Goal: Information Seeking & Learning: Compare options

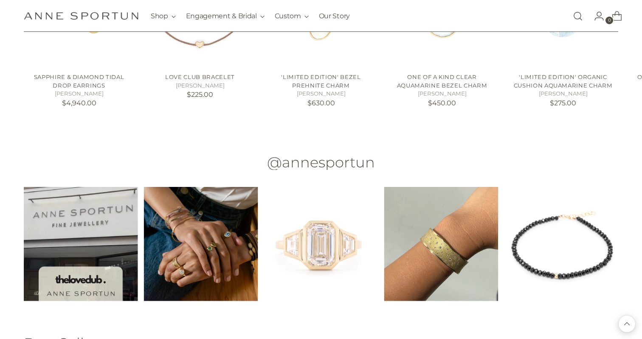
scroll to position [1067, 0]
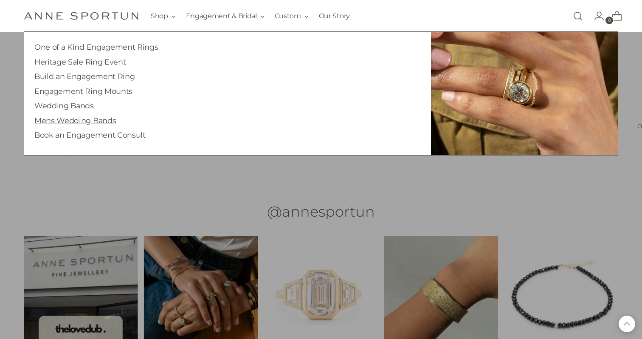
click at [88, 120] on link "Mens Wedding Bands" at bounding box center [75, 120] width 82 height 9
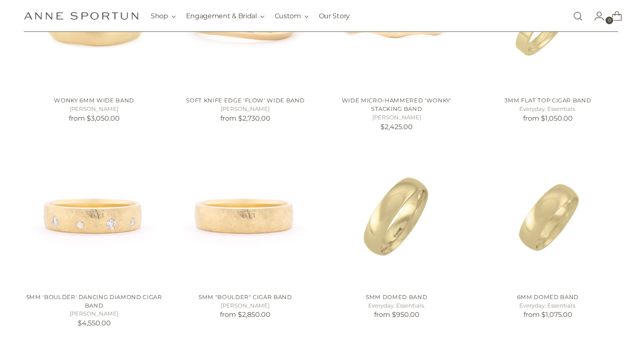
scroll to position [259, 0]
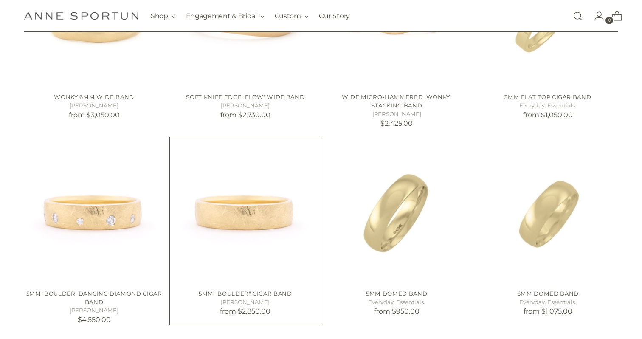
click at [0, 0] on img "5mm" at bounding box center [0, 0] width 0 height 0
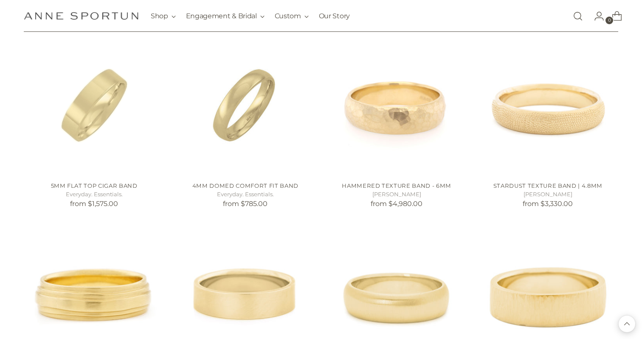
scroll to position [584, 0]
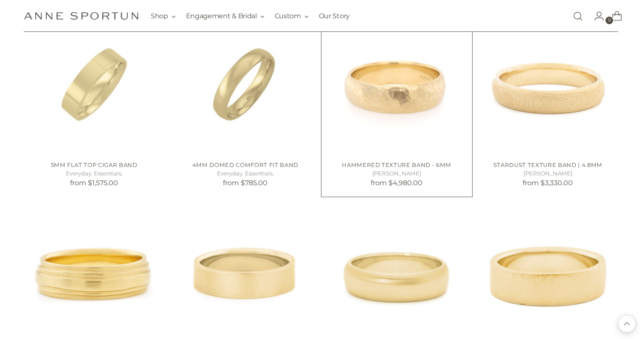
click at [0, 0] on img "Hammered Texture Band - 6mm" at bounding box center [0, 0] width 0 height 0
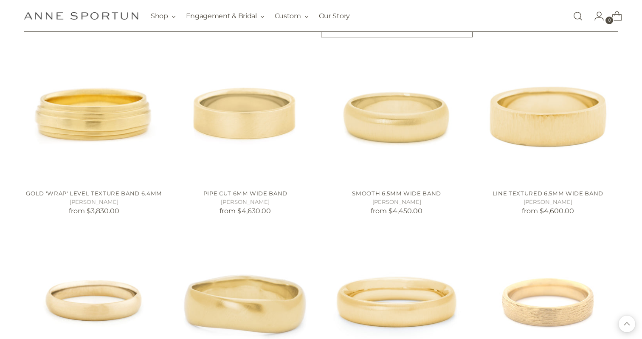
scroll to position [751, 0]
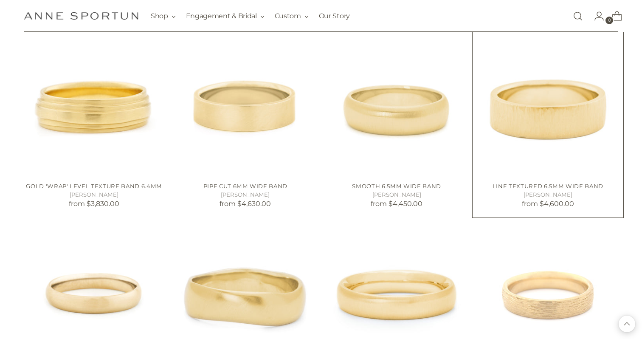
click at [0, 0] on img "Line Textured 6.5mm Wide Band" at bounding box center [0, 0] width 0 height 0
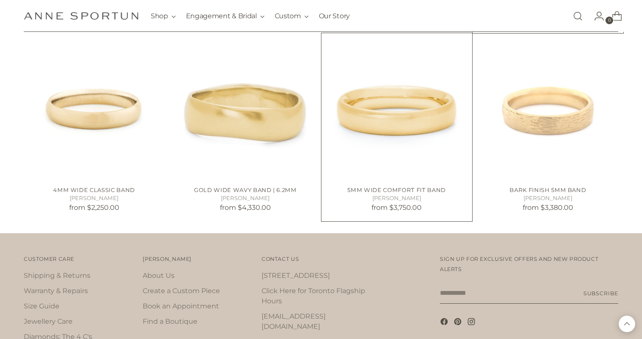
scroll to position [914, 0]
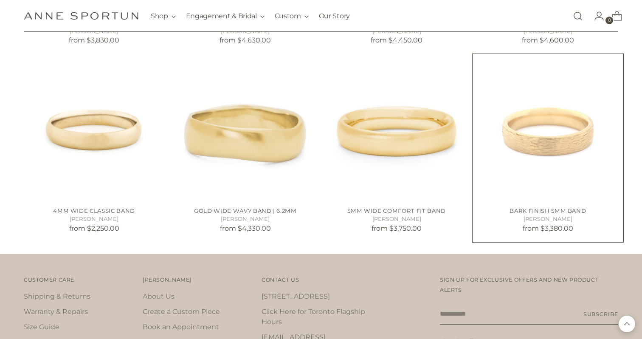
click at [0, 0] on img "Bark Finish 5mm Band" at bounding box center [0, 0] width 0 height 0
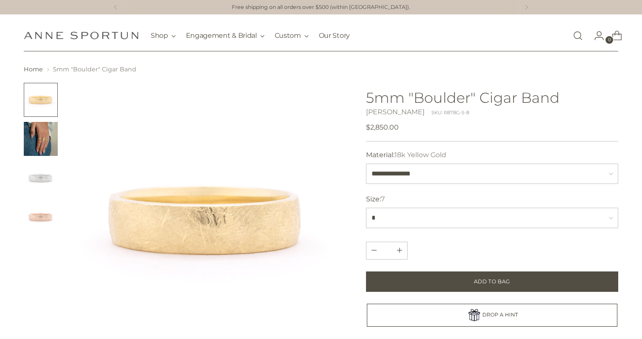
click at [214, 233] on img at bounding box center [207, 220] width 275 height 275
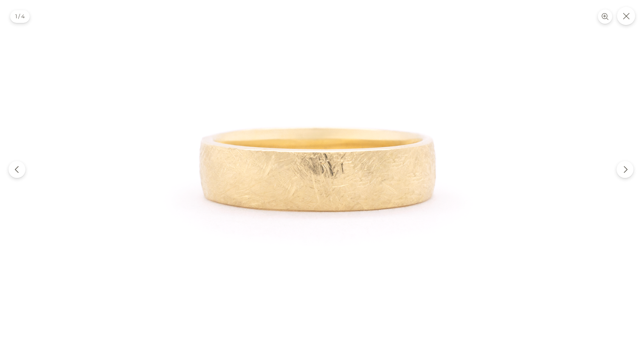
click at [223, 223] on img at bounding box center [321, 169] width 339 height 339
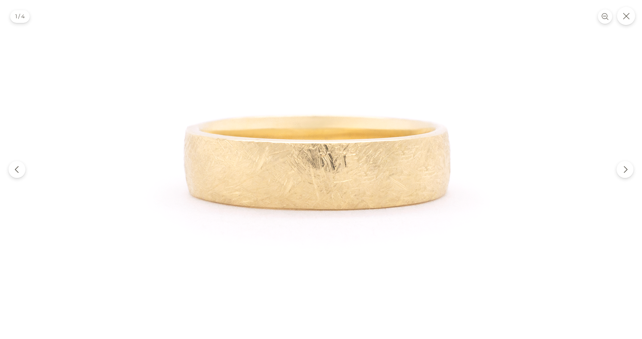
click at [290, 106] on img at bounding box center [321, 163] width 382 height 382
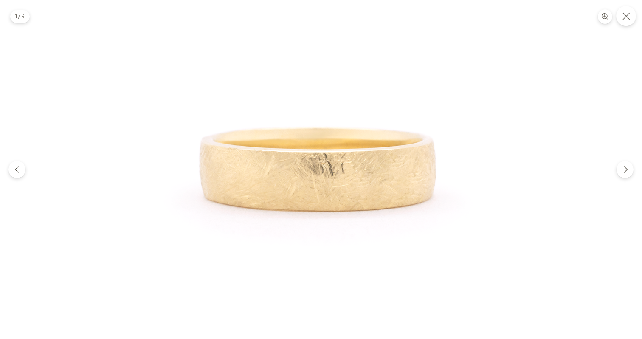
click at [631, 11] on button "Close" at bounding box center [626, 16] width 20 height 20
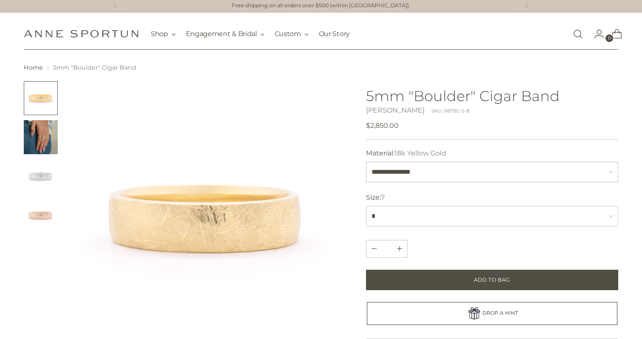
scroll to position [1, 0]
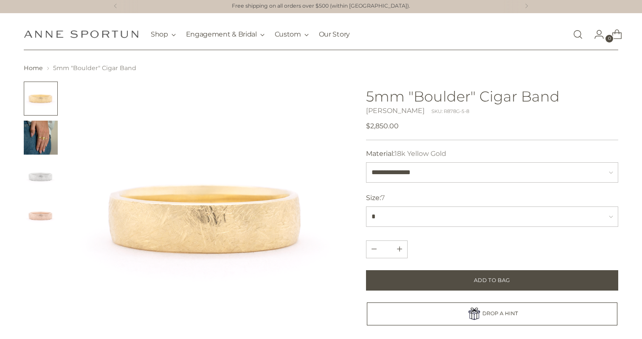
click at [41, 95] on button "Change image to image 1" at bounding box center [41, 99] width 34 height 34
click at [211, 217] on img at bounding box center [207, 219] width 275 height 275
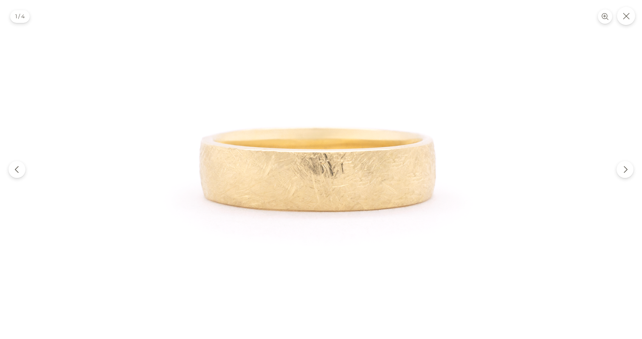
click at [248, 203] on img at bounding box center [321, 169] width 339 height 339
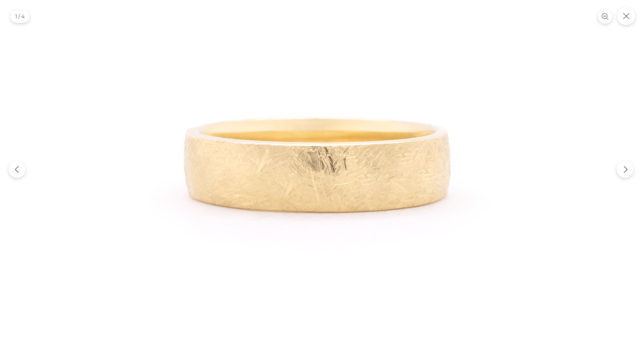
click at [553, 177] on div at bounding box center [321, 169] width 642 height 339
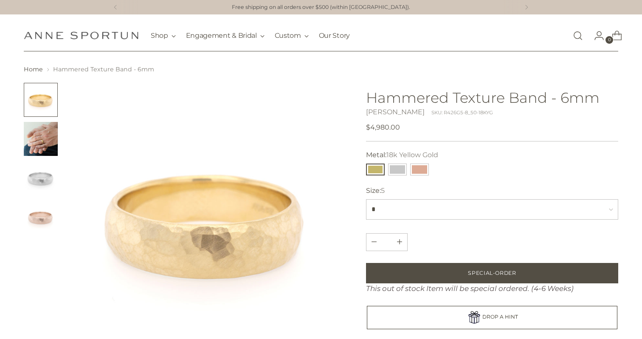
click at [43, 138] on img "Change image to image 2" at bounding box center [41, 139] width 34 height 34
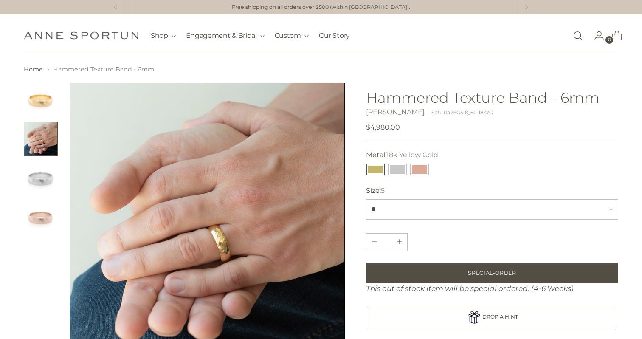
click at [36, 96] on img "Change image to image 1" at bounding box center [41, 100] width 34 height 34
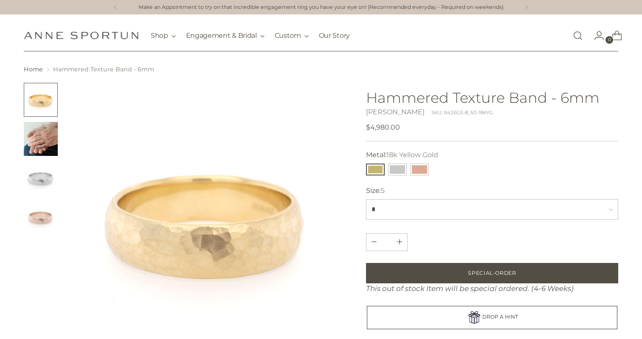
click at [42, 134] on img "Change image to image 2" at bounding box center [41, 139] width 34 height 34
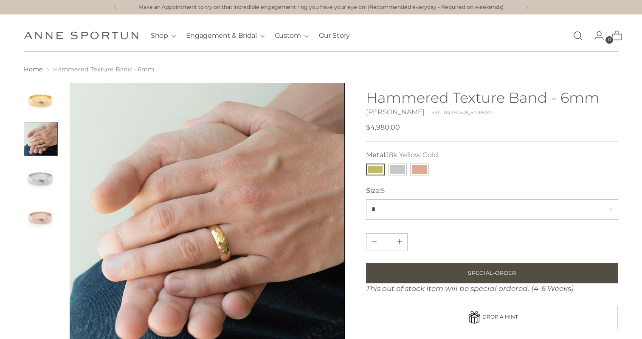
click at [50, 104] on img "Change image to image 1" at bounding box center [41, 100] width 34 height 34
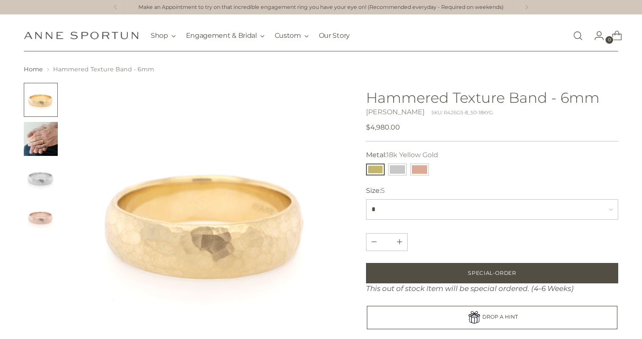
click at [47, 134] on img "Change image to image 2" at bounding box center [41, 139] width 34 height 34
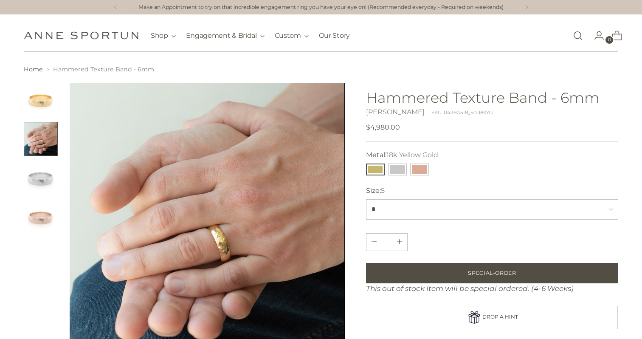
click at [44, 96] on img "Change image to image 1" at bounding box center [41, 100] width 34 height 34
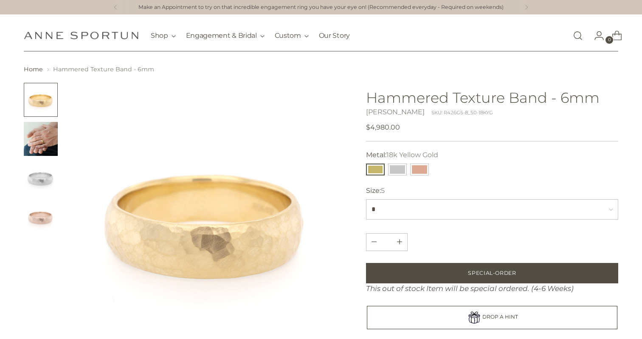
click at [24, 83] on button "Change image to image 1" at bounding box center [41, 100] width 34 height 34
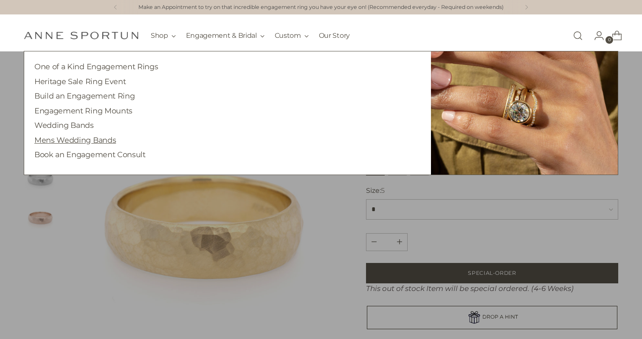
click at [108, 140] on link "Mens Wedding Bands" at bounding box center [75, 139] width 82 height 9
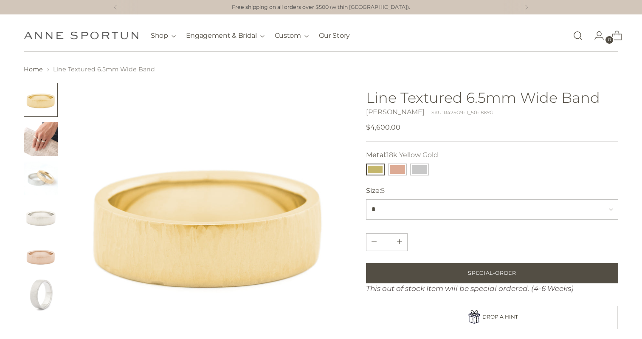
click at [36, 136] on img "Change image to image 2" at bounding box center [41, 139] width 34 height 34
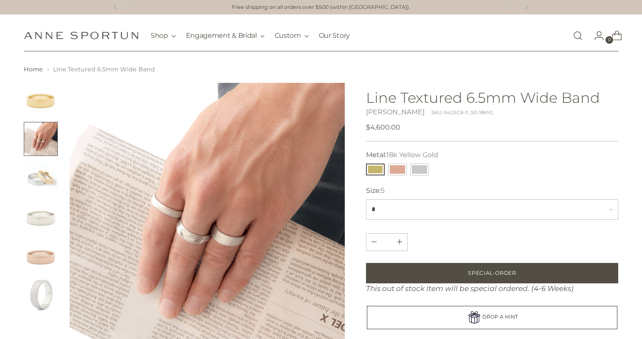
click at [37, 181] on img "Change image to image 3" at bounding box center [41, 178] width 34 height 34
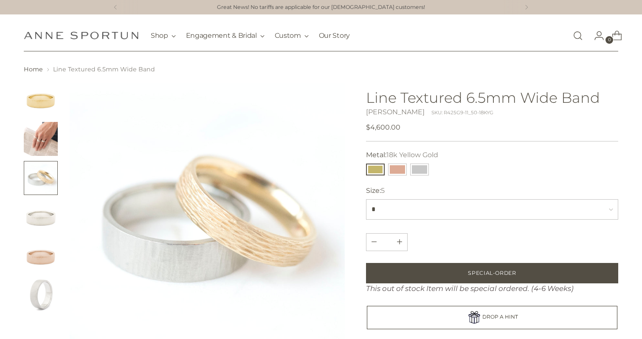
click at [36, 132] on img "Change image to image 2" at bounding box center [41, 139] width 34 height 34
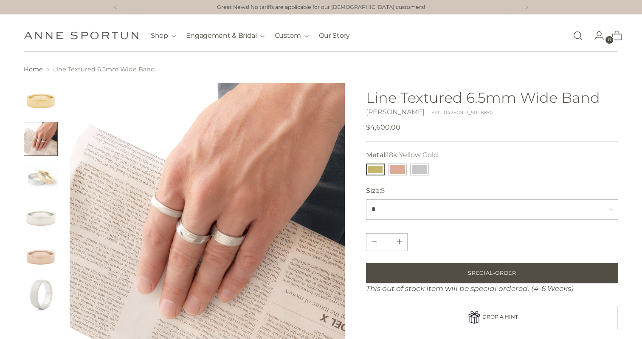
click at [45, 172] on img "Change image to image 3" at bounding box center [41, 178] width 34 height 34
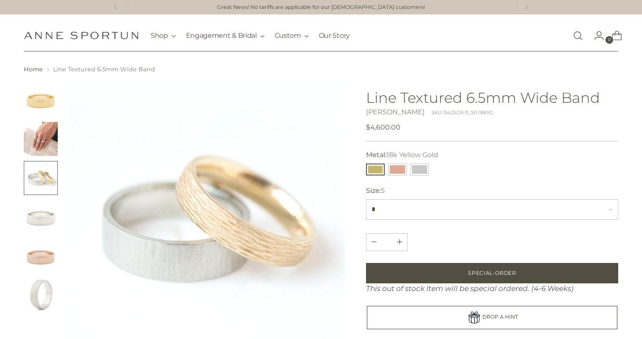
click at [37, 136] on img "Change image to image 2" at bounding box center [41, 139] width 34 height 34
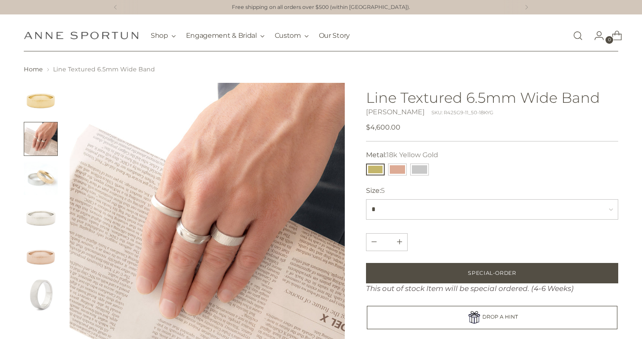
click at [33, 99] on img "Change image to image 1" at bounding box center [41, 100] width 34 height 34
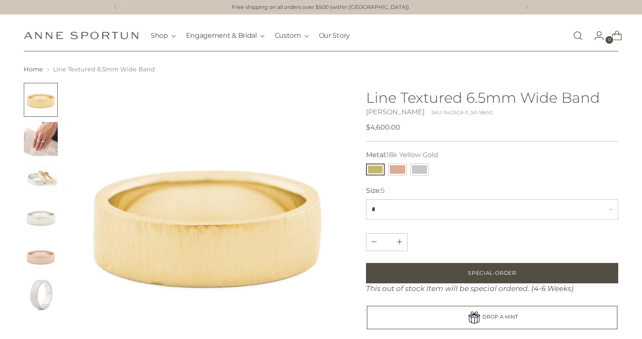
click at [35, 130] on img "Change image to image 2" at bounding box center [41, 139] width 34 height 34
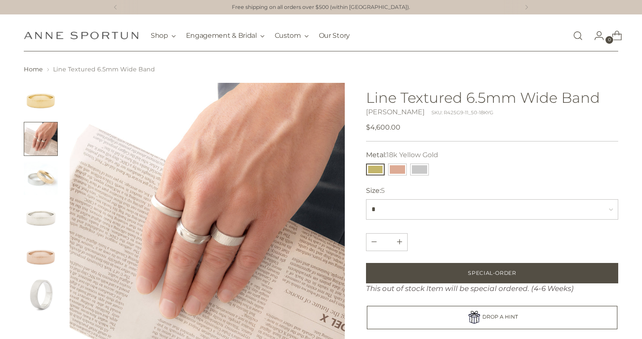
click at [33, 94] on img "Change image to image 1" at bounding box center [41, 100] width 34 height 34
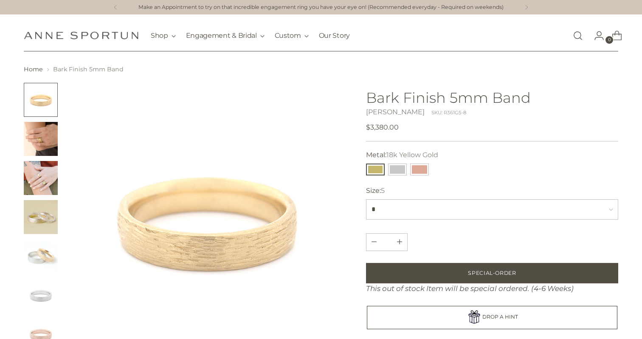
click at [49, 142] on img "Change image to image 2" at bounding box center [41, 139] width 34 height 34
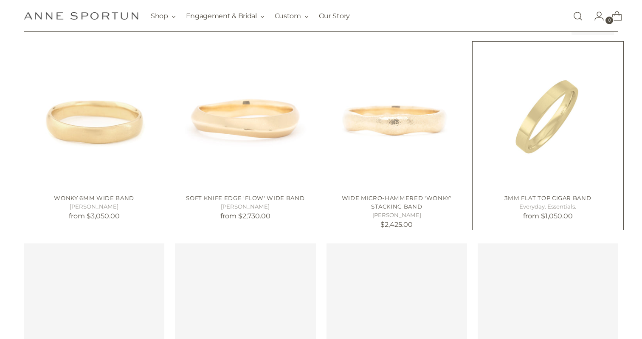
scroll to position [158, 0]
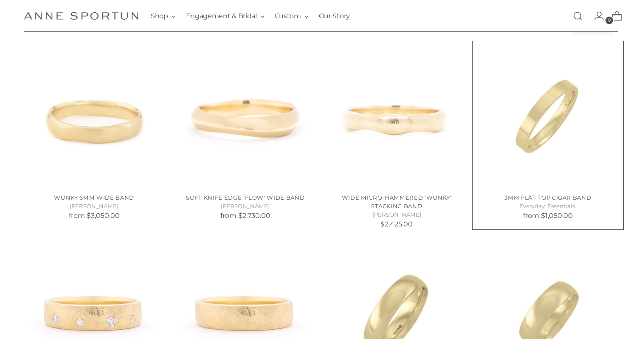
click at [0, 0] on img "3mm Flat Top Cigar Band" at bounding box center [0, 0] width 0 height 0
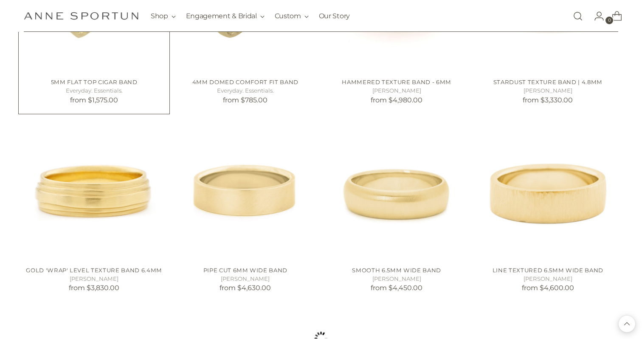
scroll to position [700, 0]
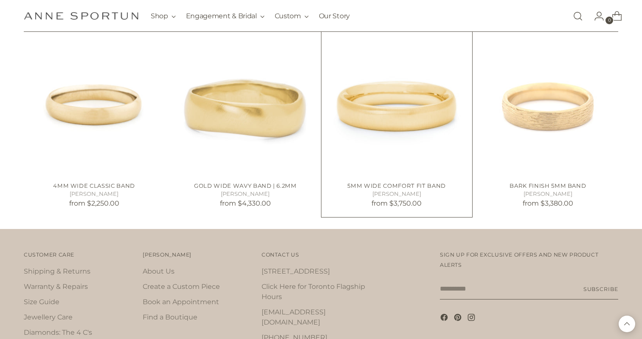
scroll to position [943, 0]
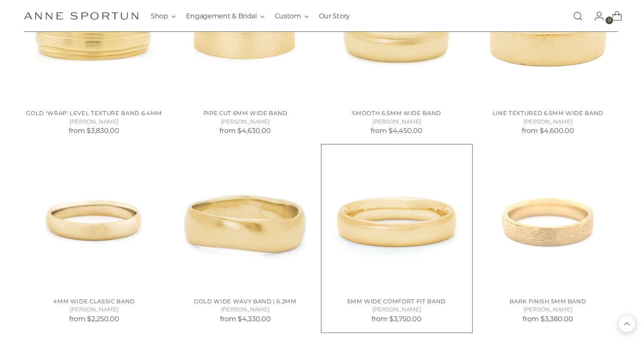
scroll to position [767, 0]
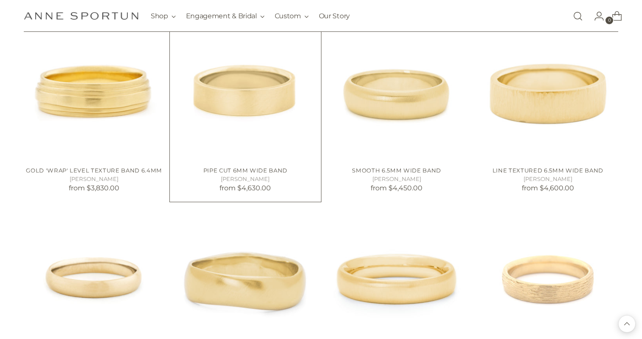
click at [0, 0] on img "Pipe Cut 6mm Wide Band" at bounding box center [0, 0] width 0 height 0
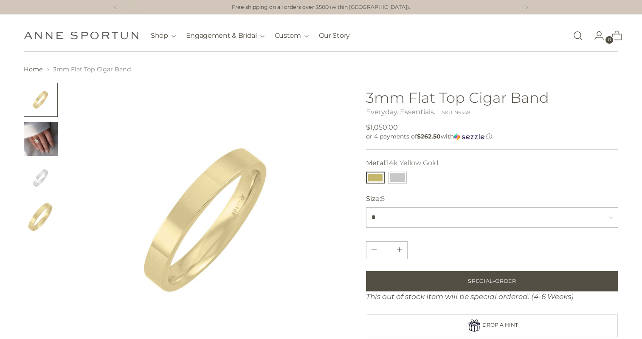
click at [41, 144] on img "Change image to image 2" at bounding box center [41, 139] width 34 height 34
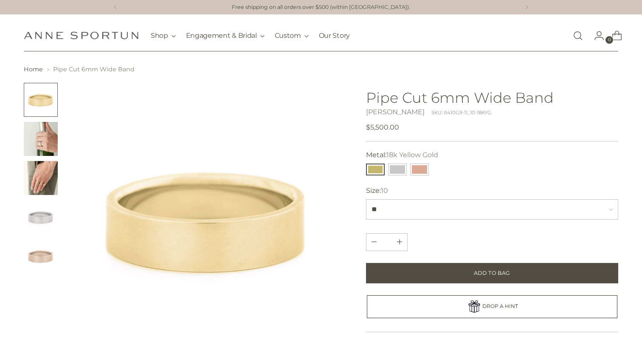
click at [56, 144] on img "Change image to image 2" at bounding box center [41, 139] width 34 height 34
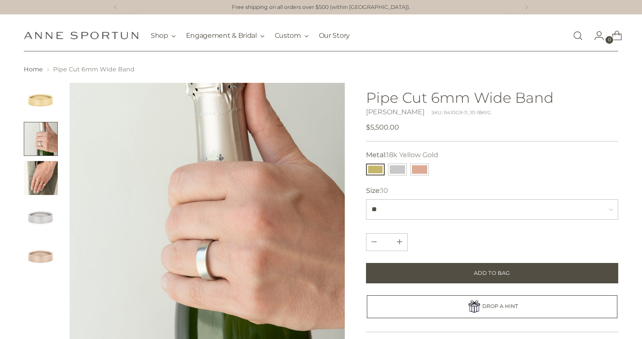
click at [41, 181] on img "Change image to image 3" at bounding box center [41, 178] width 34 height 34
